Goal: Navigation & Orientation: Find specific page/section

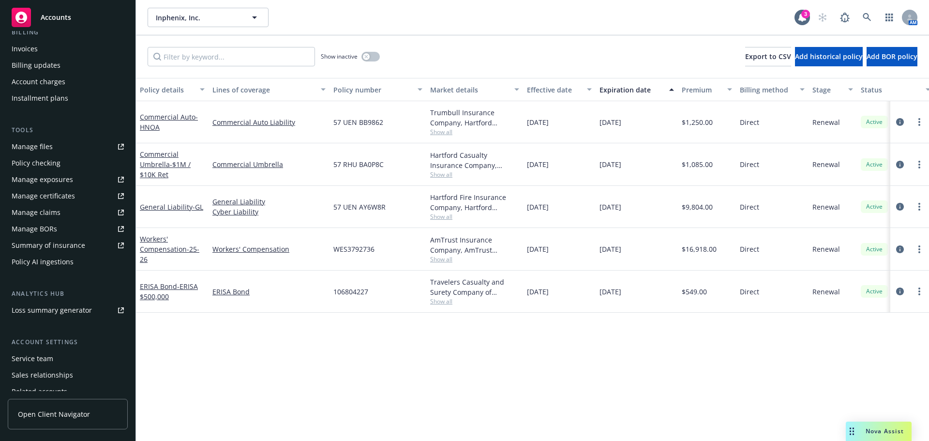
scroll to position [223, 0]
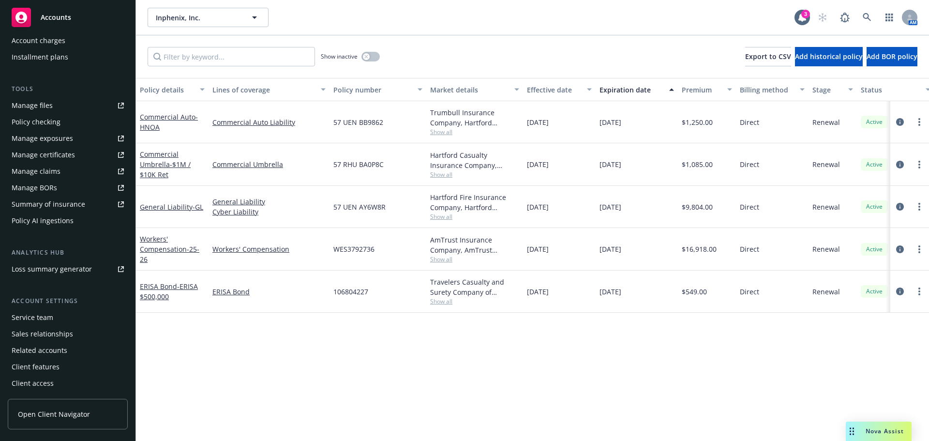
click at [47, 318] on div "Service team" at bounding box center [33, 317] width 42 height 15
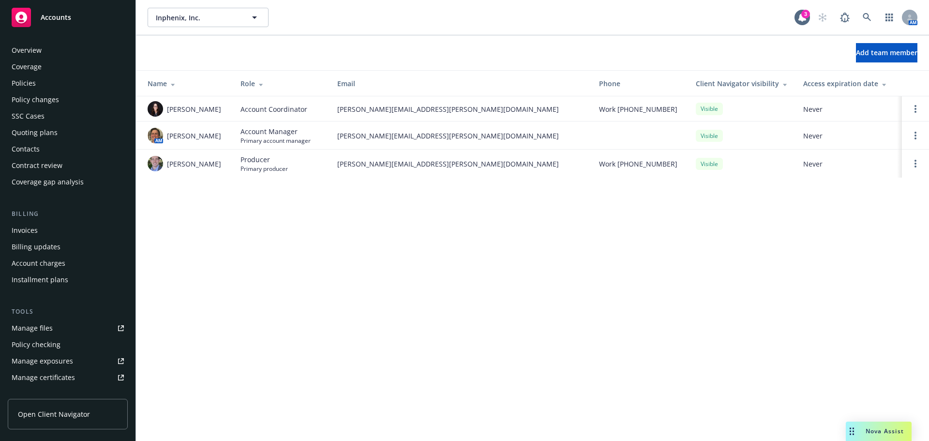
click at [37, 89] on div "Policies" at bounding box center [68, 82] width 112 height 15
